Goal: Task Accomplishment & Management: Use online tool/utility

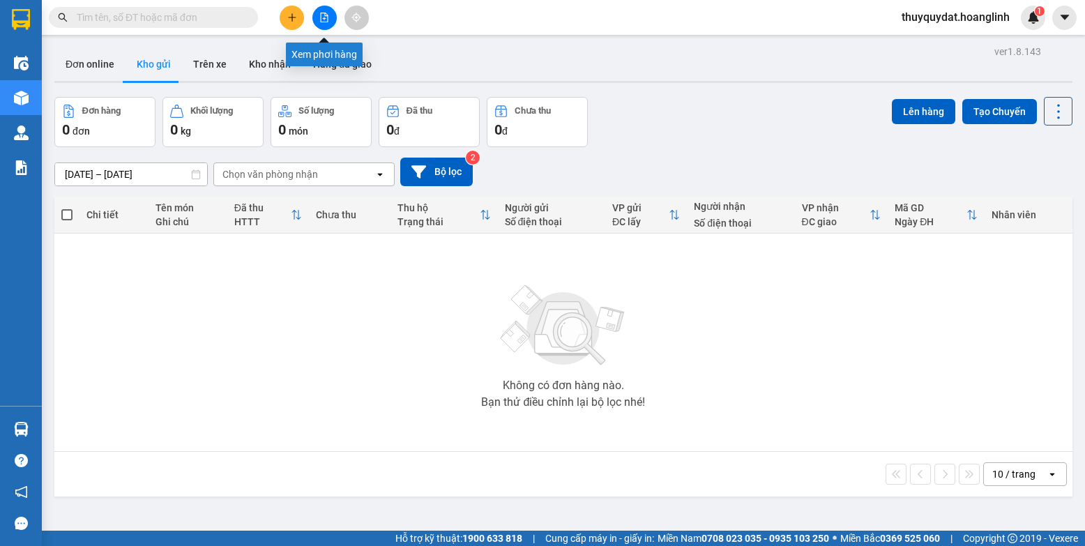
click at [324, 19] on icon "file-add" at bounding box center [325, 18] width 8 height 10
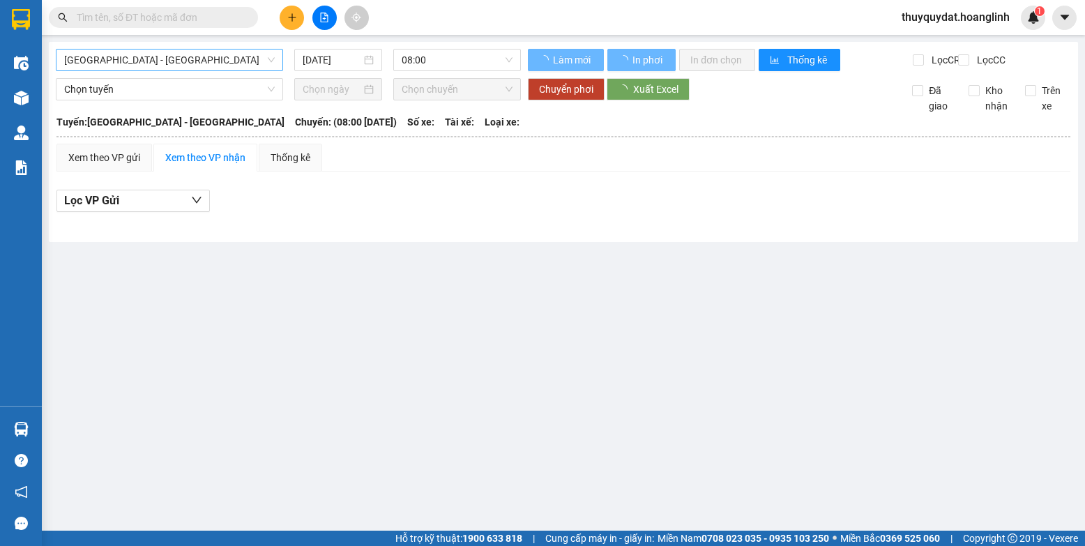
click at [206, 57] on span "[GEOGRAPHIC_DATA] - [GEOGRAPHIC_DATA]" at bounding box center [169, 60] width 211 height 21
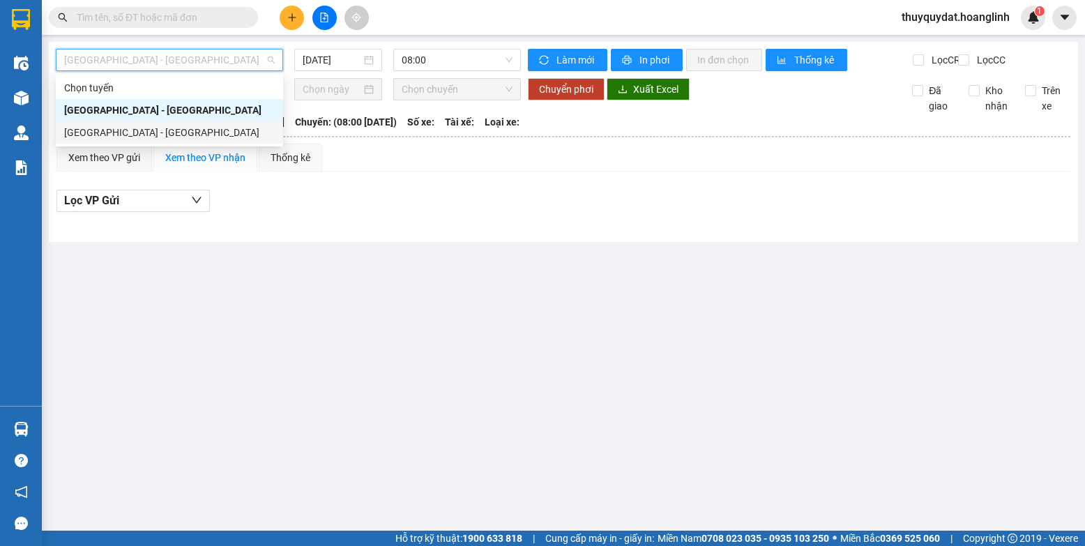
click at [203, 126] on div "[GEOGRAPHIC_DATA] - [GEOGRAPHIC_DATA]" at bounding box center [169, 132] width 211 height 15
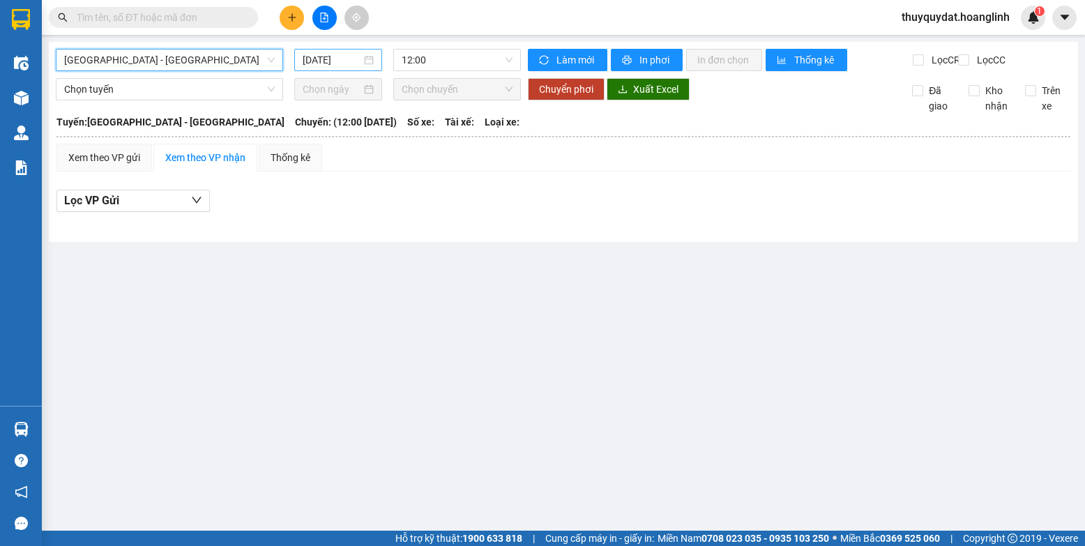
click at [340, 59] on input "[DATE]" at bounding box center [332, 59] width 59 height 15
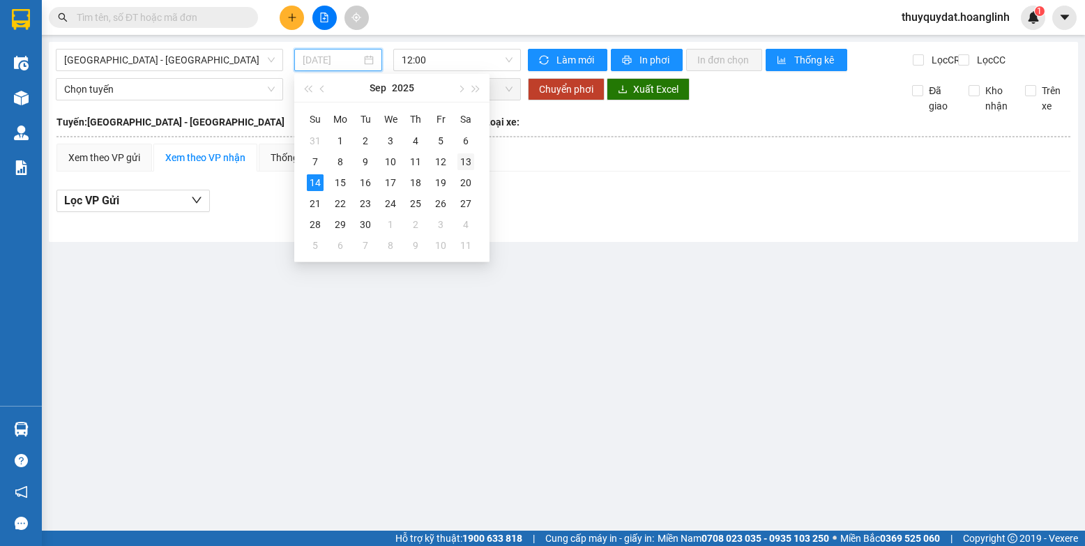
click at [464, 161] on div "13" at bounding box center [466, 161] width 17 height 17
type input "[DATE]"
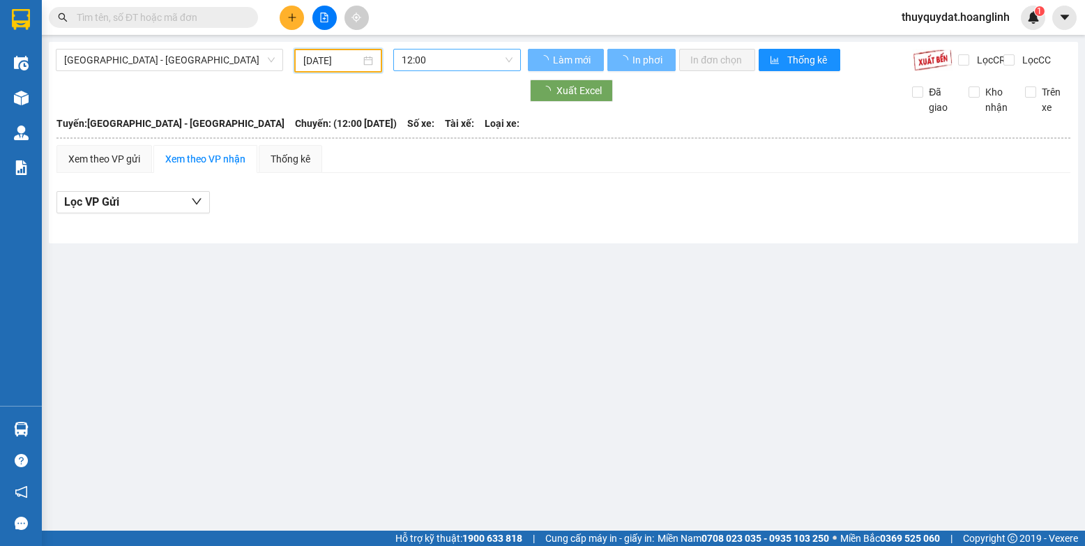
click at [454, 61] on span "12:00" at bounding box center [457, 60] width 111 height 21
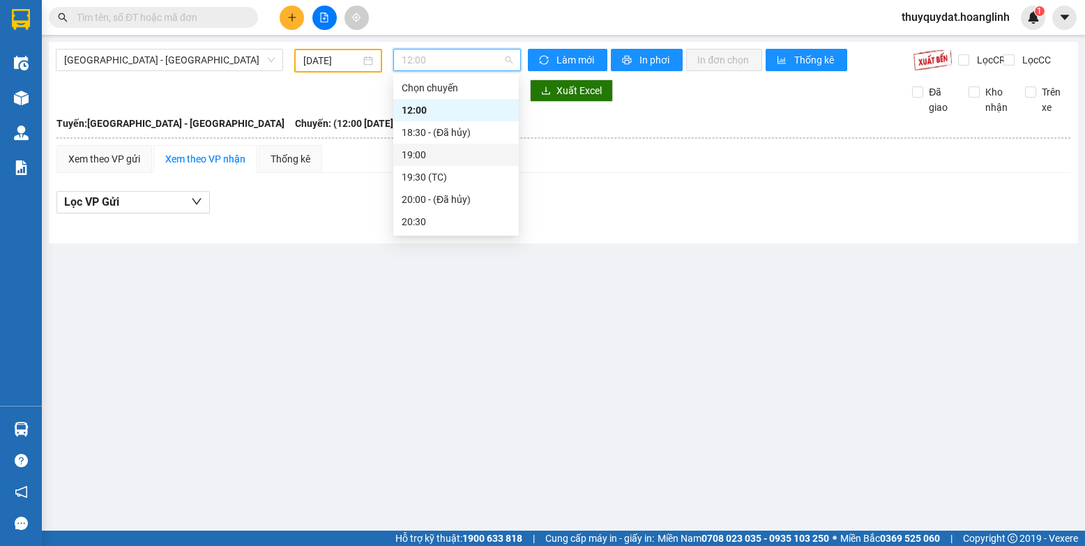
click at [448, 146] on div "19:00" at bounding box center [456, 155] width 126 height 22
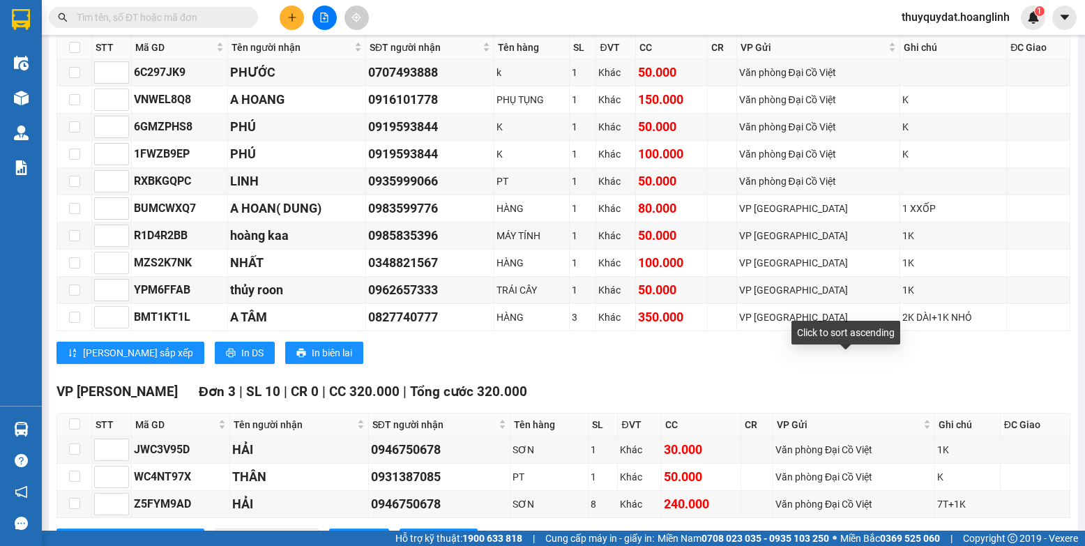
scroll to position [916, 0]
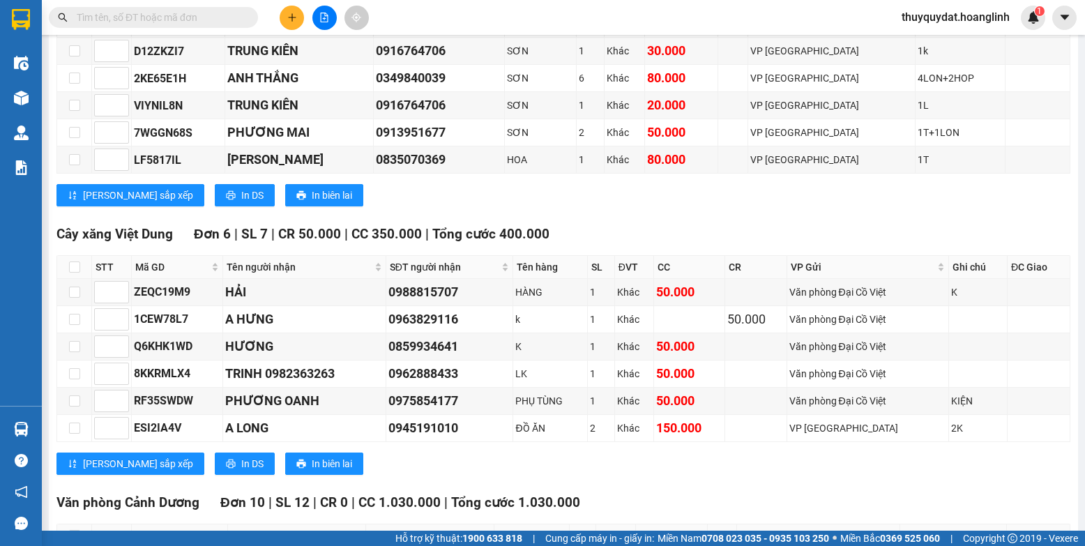
click at [161, 15] on input "text" at bounding box center [159, 17] width 165 height 15
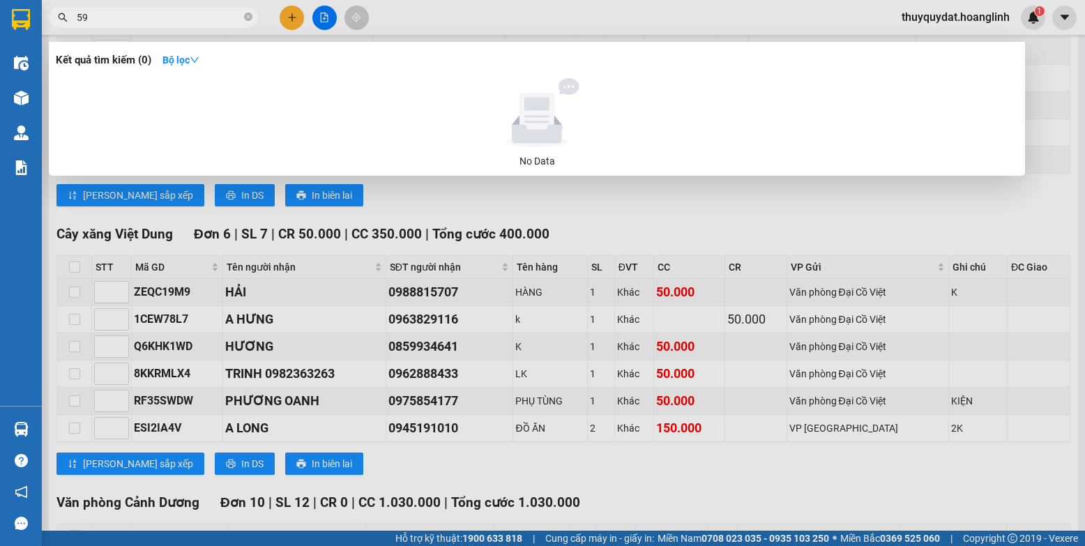
type input "595"
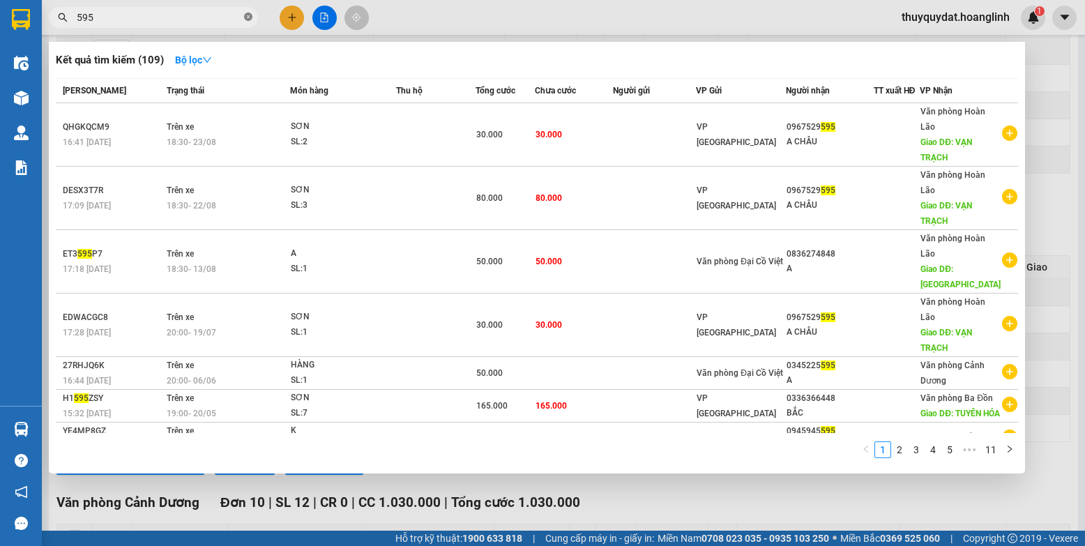
click at [251, 16] on icon "close-circle" at bounding box center [248, 17] width 8 height 8
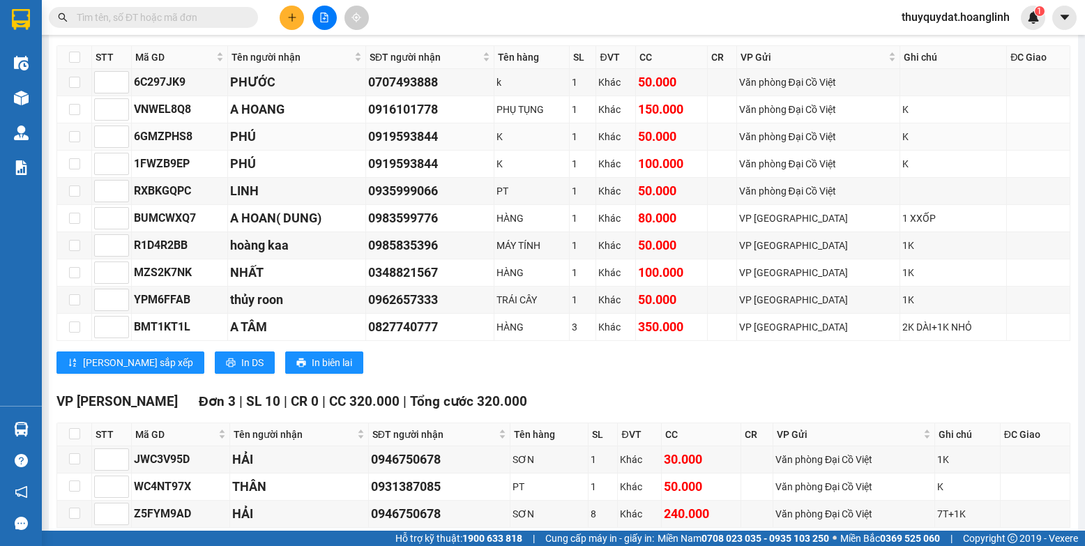
scroll to position [1474, 0]
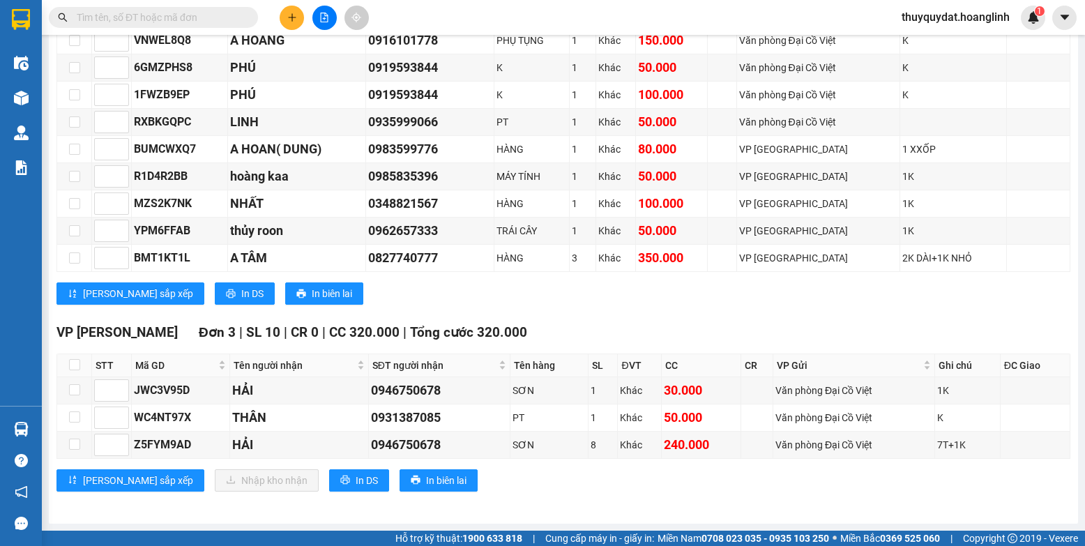
click at [672, 306] on div "Văn phòng Cảnh Dương Đơn 10 | SL 12 | CR 0 | CC 1.030.000 | Tổng cước 1.030.000…" at bounding box center [563, 130] width 1014 height 370
click at [717, 299] on div "[PERSON_NAME] sắp xếp In DS In biên lai" at bounding box center [563, 293] width 1014 height 22
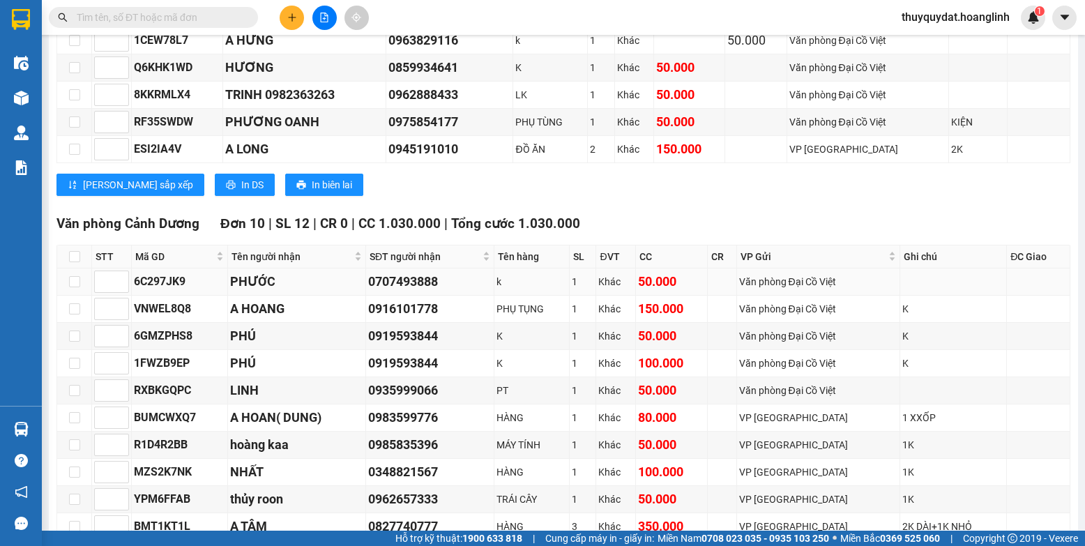
scroll to position [1405, 0]
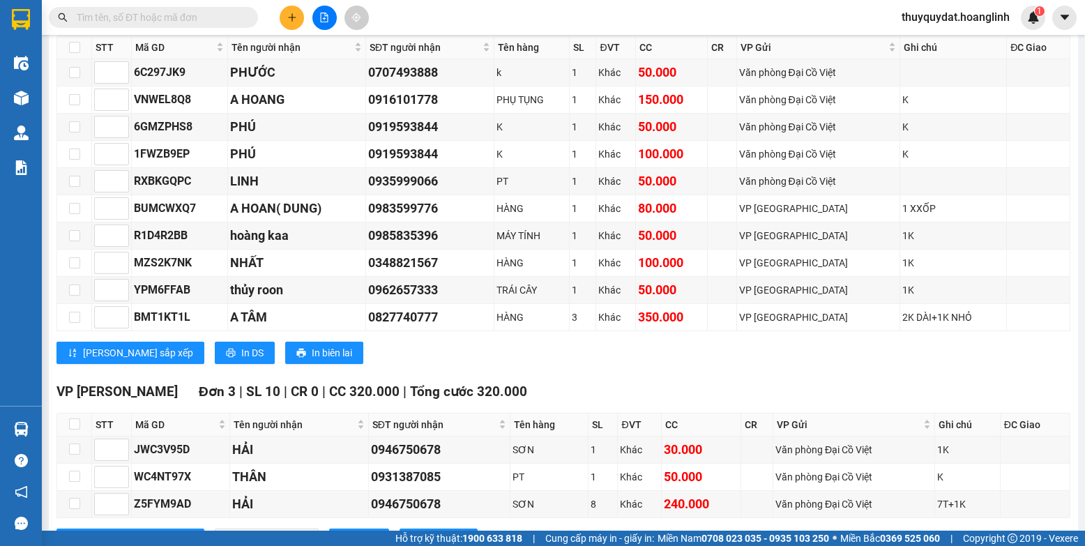
click at [102, 19] on input "text" at bounding box center [159, 17] width 165 height 15
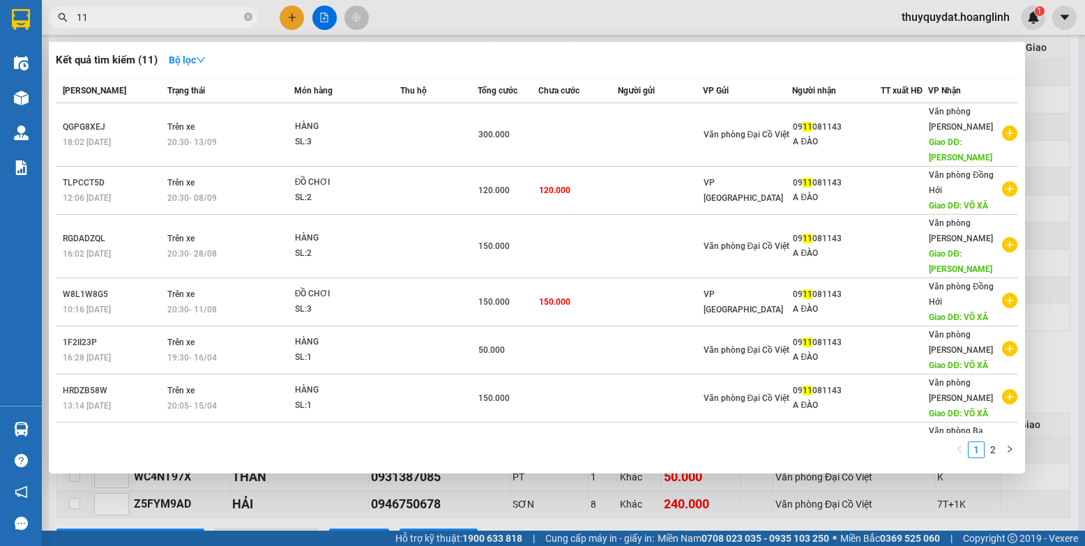
type input "113"
